Goal: Information Seeking & Learning: Learn about a topic

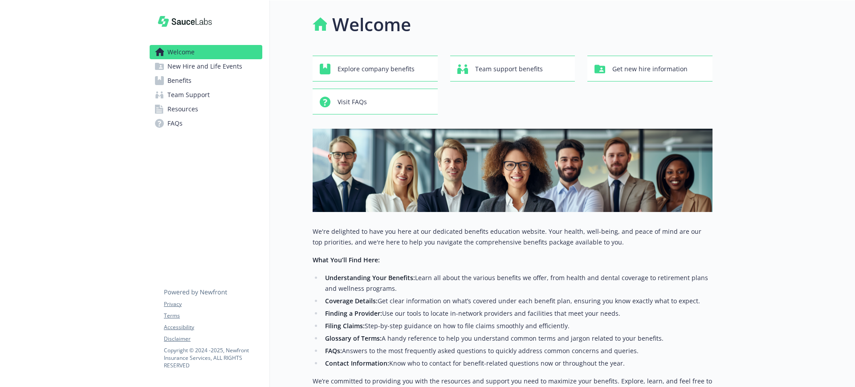
click at [232, 83] on link "Benefits" at bounding box center [206, 80] width 113 height 14
